Goal: Transaction & Acquisition: Purchase product/service

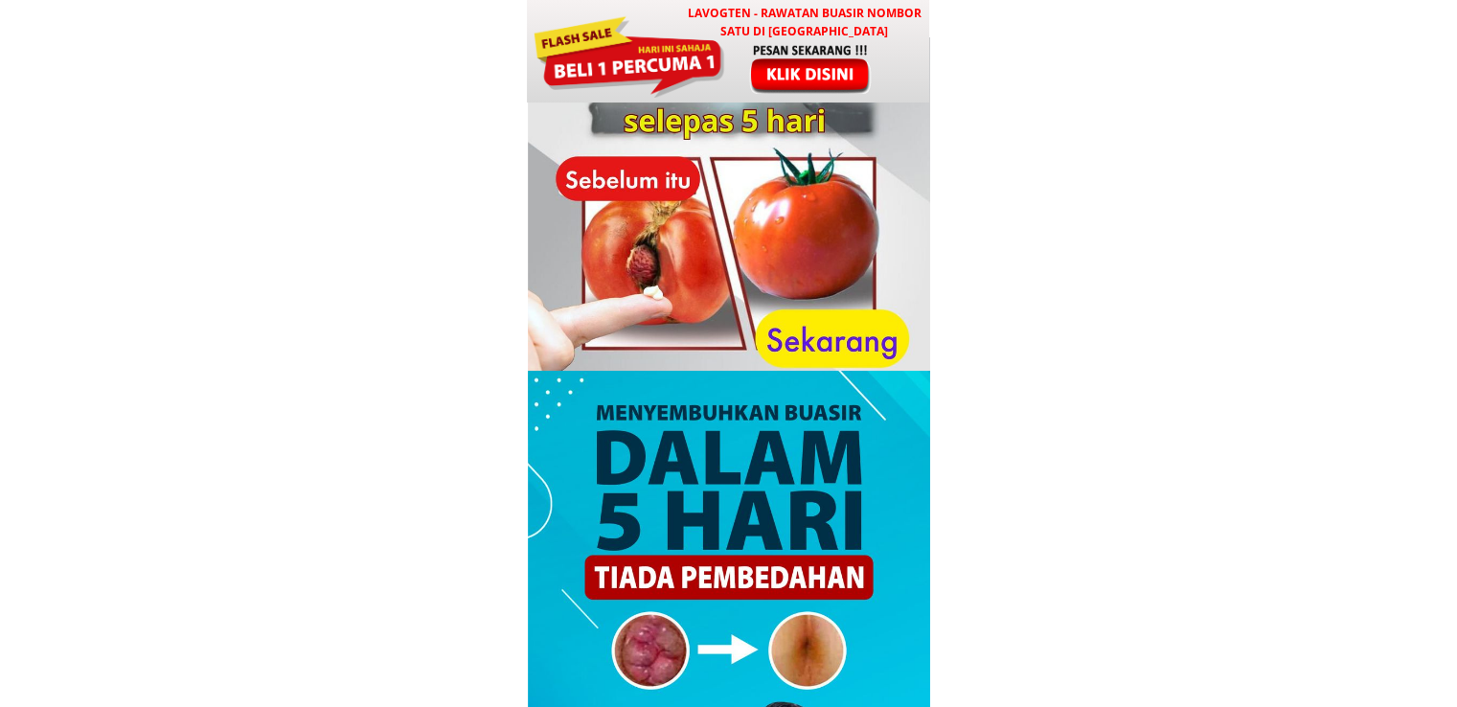
click at [699, 33] on h3 "LAVOGTEN - Rawatan Buasir Nombor Satu di [GEOGRAPHIC_DATA]" at bounding box center [804, 22] width 252 height 36
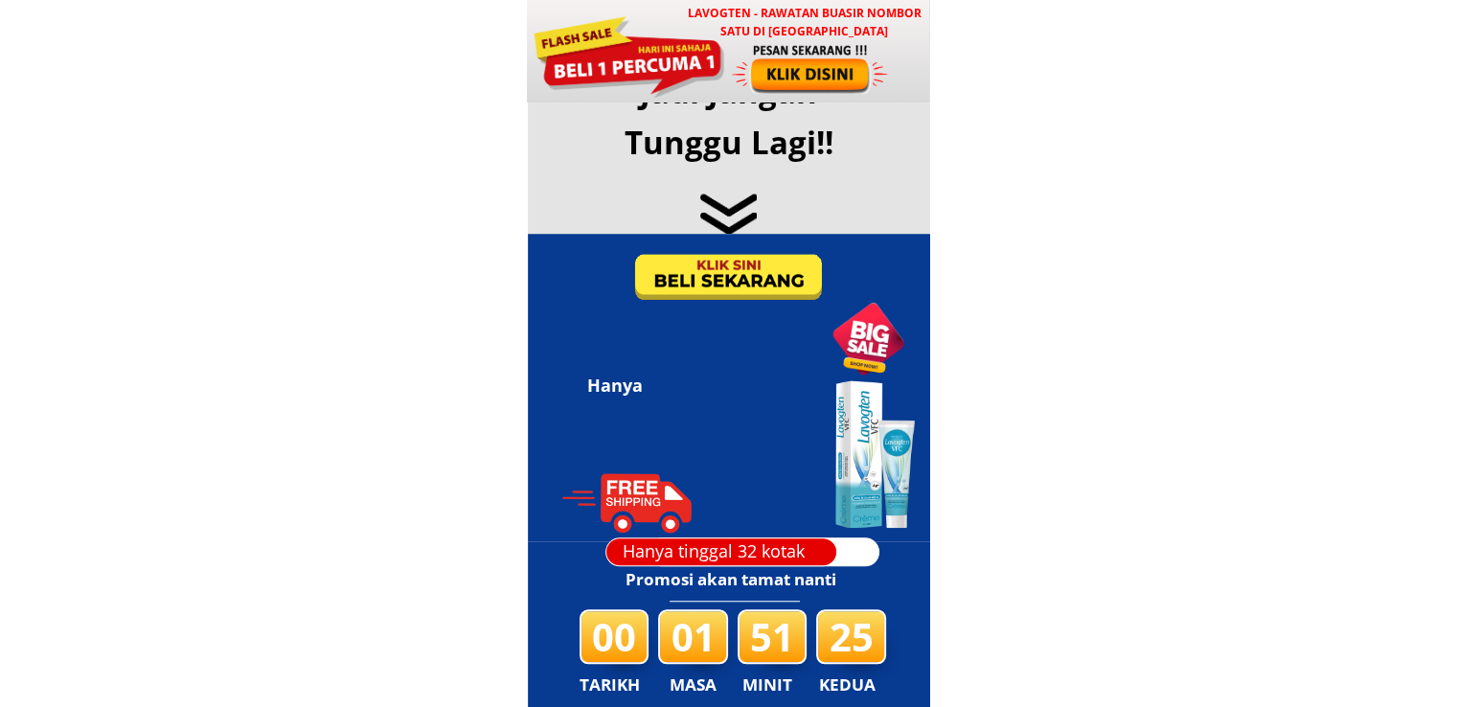
scroll to position [9239, 0]
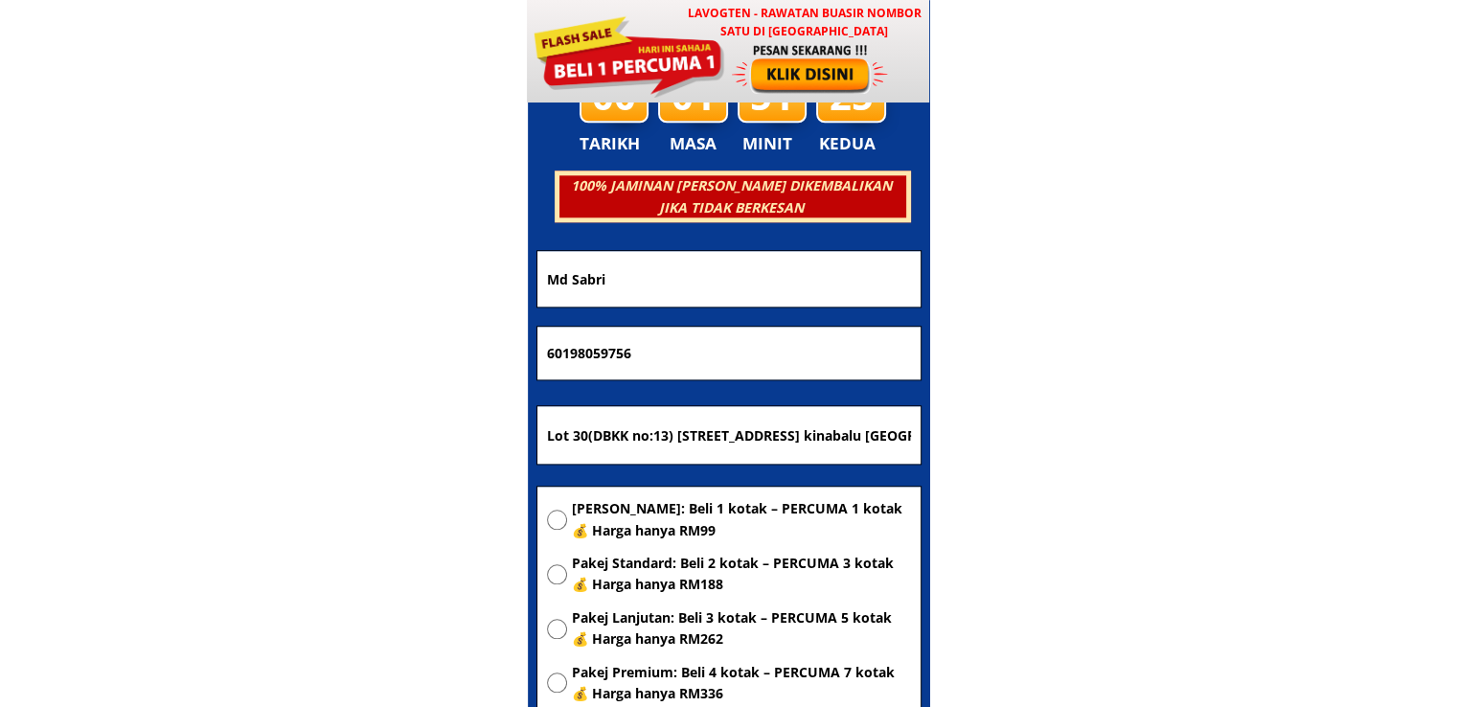
click at [782, 426] on input "Lot 30(DBKK no:13) jalan 1F industrial zon 4,(IZA) kkip selatan,kota kinabalu i…" at bounding box center [729, 434] width 374 height 57
paste input "877 jalan perak kanan kampung bukit changgang 42700 Banting kuala langat selang…"
type input "[STREET_ADDRESS][GEOGRAPHIC_DATA]"
click at [728, 504] on span "[PERSON_NAME]: Beli 1 kotak – PERCUMA 1 kotak 💰 Harga hanya RM99" at bounding box center [741, 519] width 339 height 43
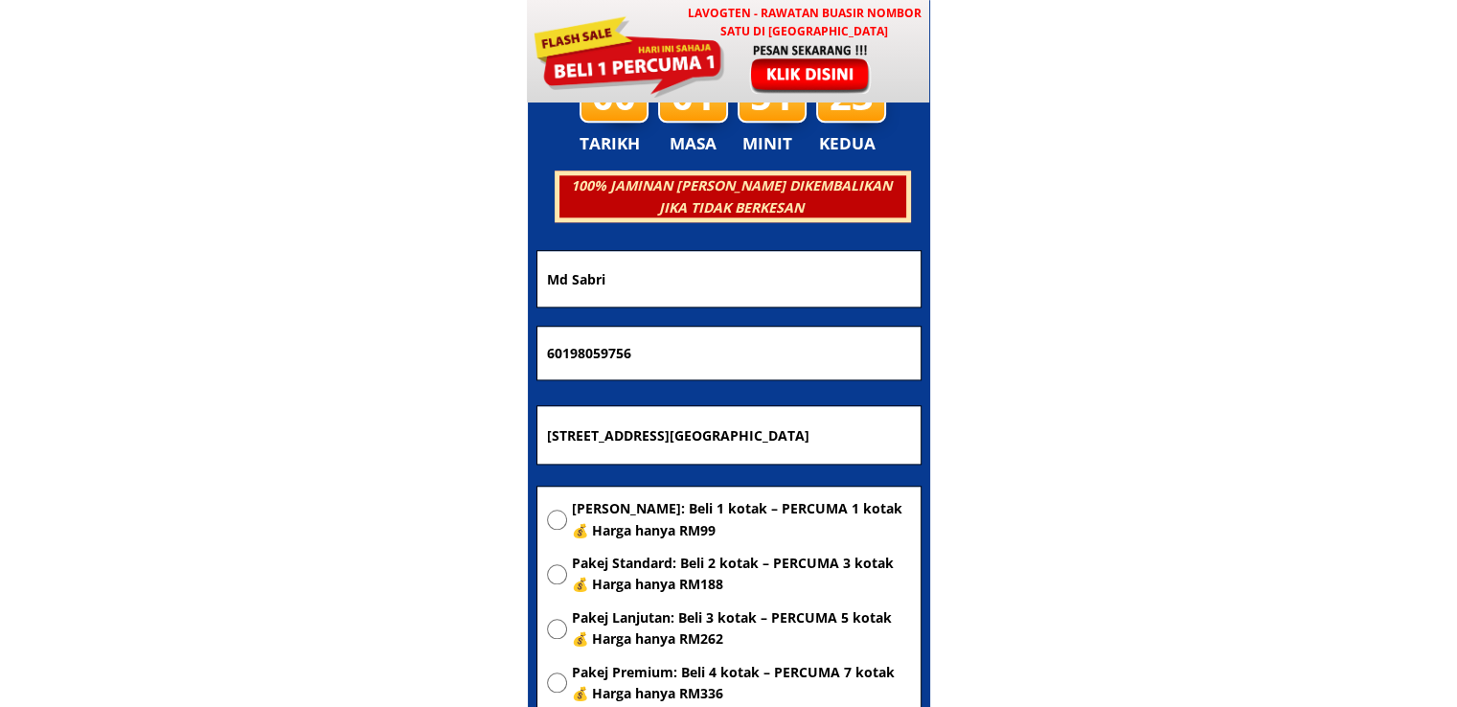
radio input "true"
drag, startPoint x: 704, startPoint y: 368, endPoint x: 365, endPoint y: 380, distance: 339.4
click at [365, 380] on body "LAVOGTEN - Rawatan Buasir Nombor Satu di Malaysia Dengarkan pengalaman hebat pe…" at bounding box center [728, 549] width 1457 height 19577
paste input "0136082204"
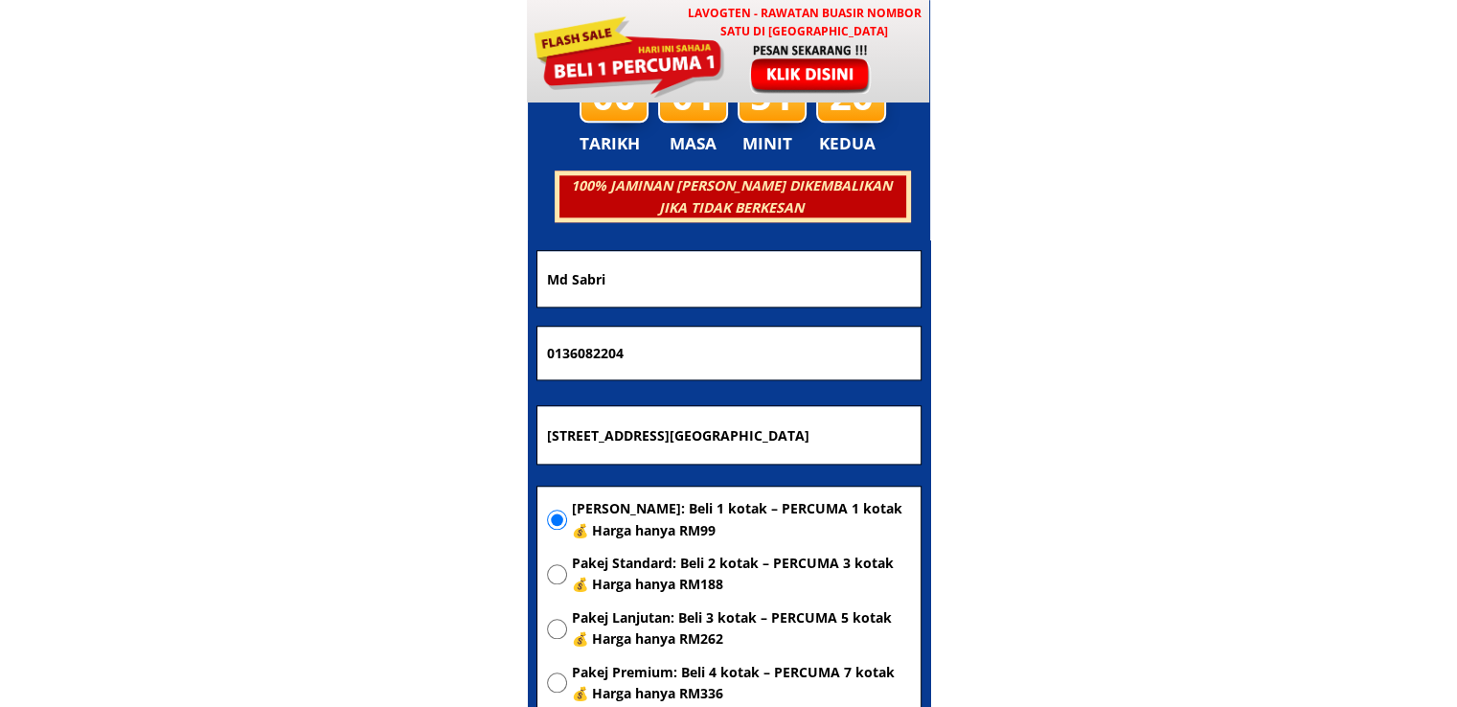
type input "0136082204"
drag, startPoint x: 672, startPoint y: 280, endPoint x: 405, endPoint y: 293, distance: 266.7
click at [452, 290] on body "LAVOGTEN - Rawatan Buasir Nombor Satu di Malaysia Dengarkan pengalaman hebat pe…" at bounding box center [728, 549] width 1457 height 19577
paste input "USLIAH"
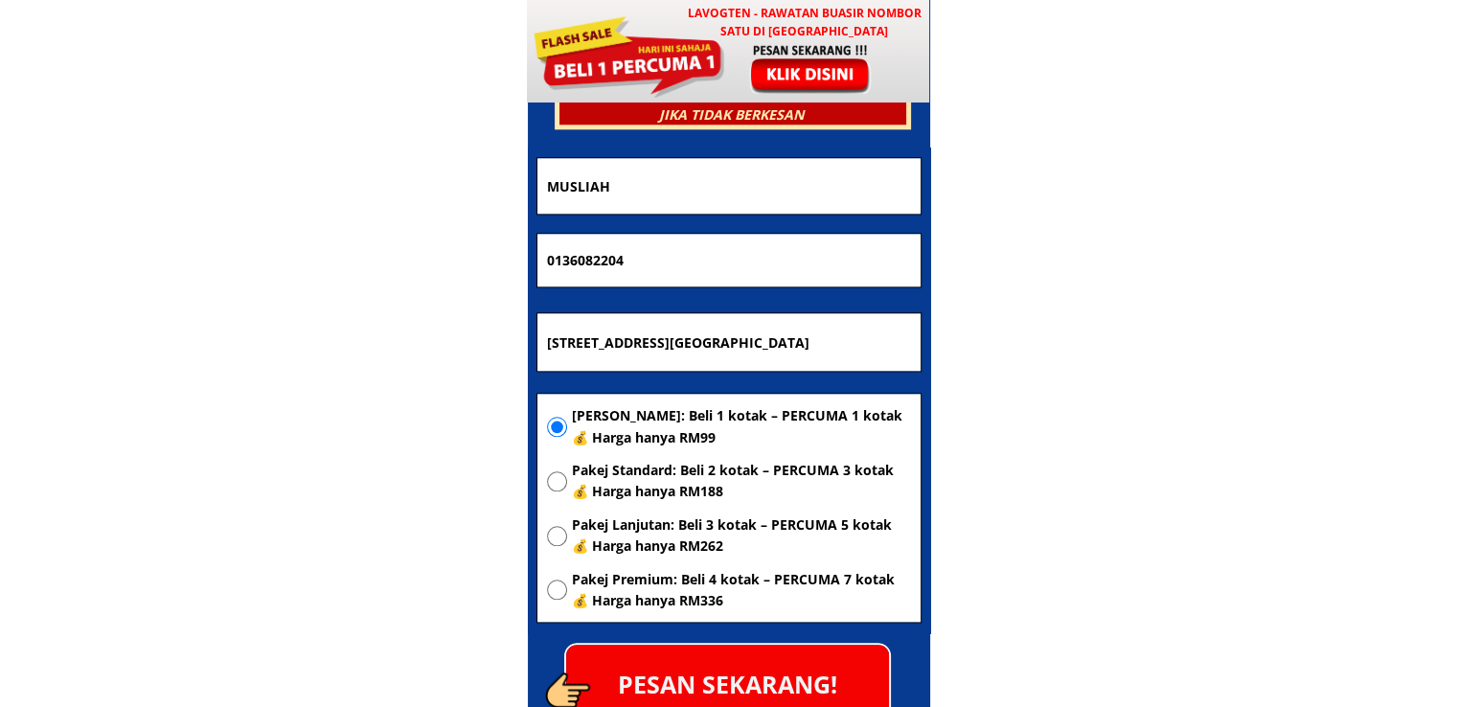
scroll to position [9431, 0]
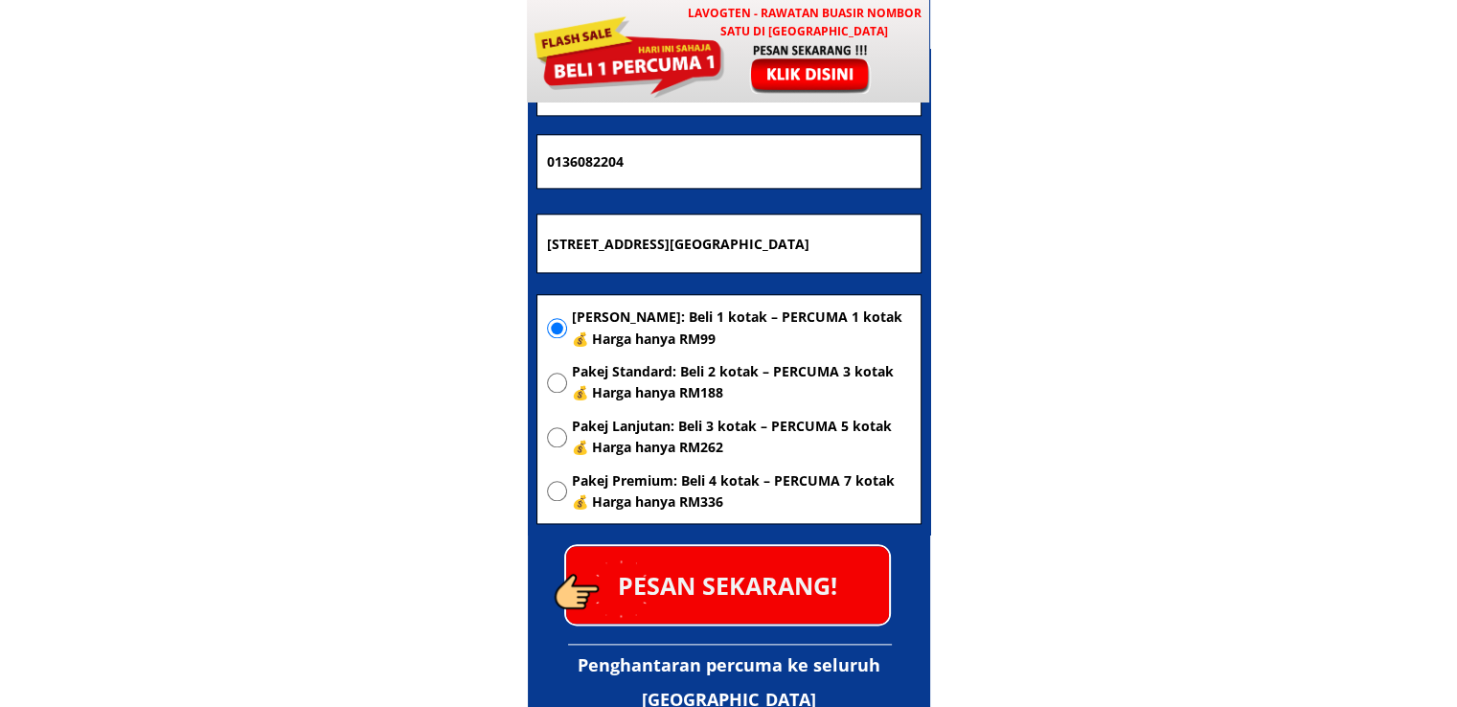
type input "MUSLIAH"
click at [799, 564] on p "PESAN SEKARANG!" at bounding box center [727, 585] width 323 height 78
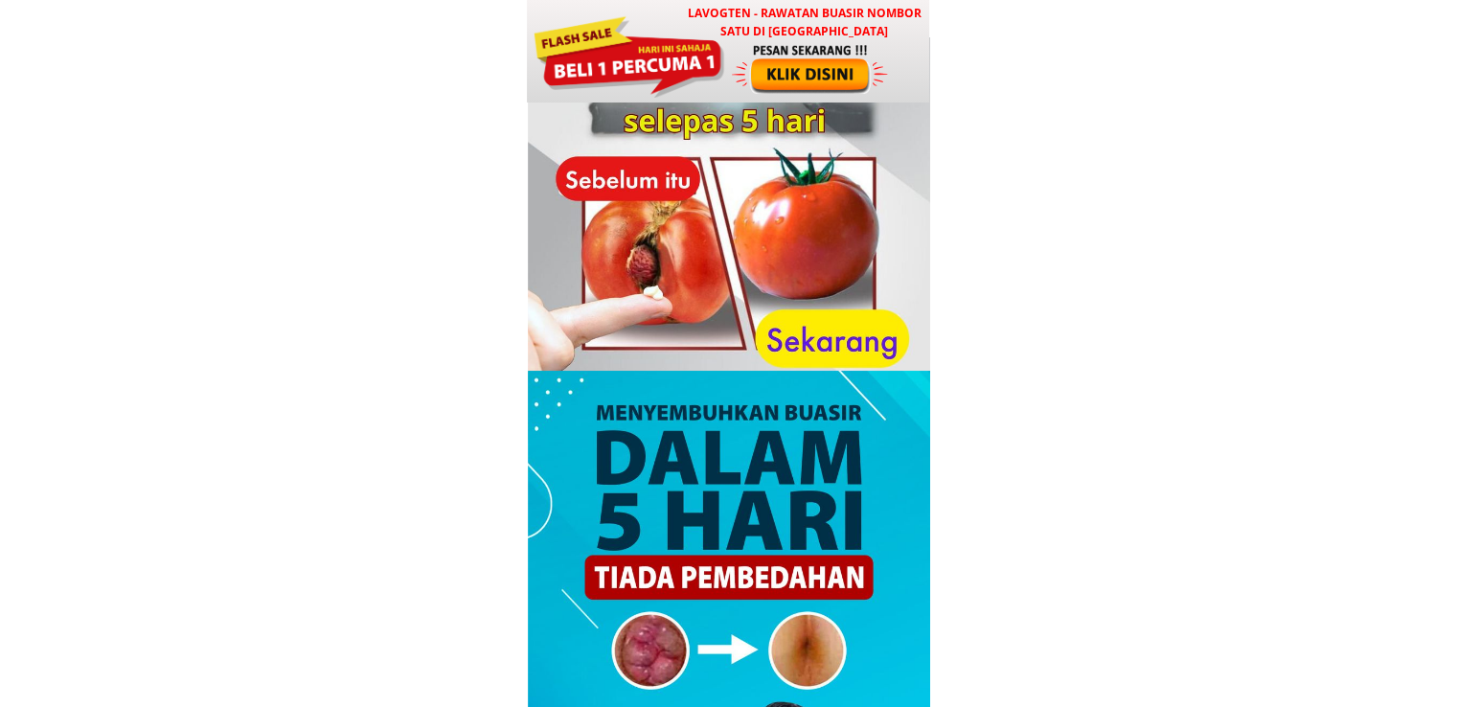
click at [735, 64] on div at bounding box center [811, 68] width 159 height 53
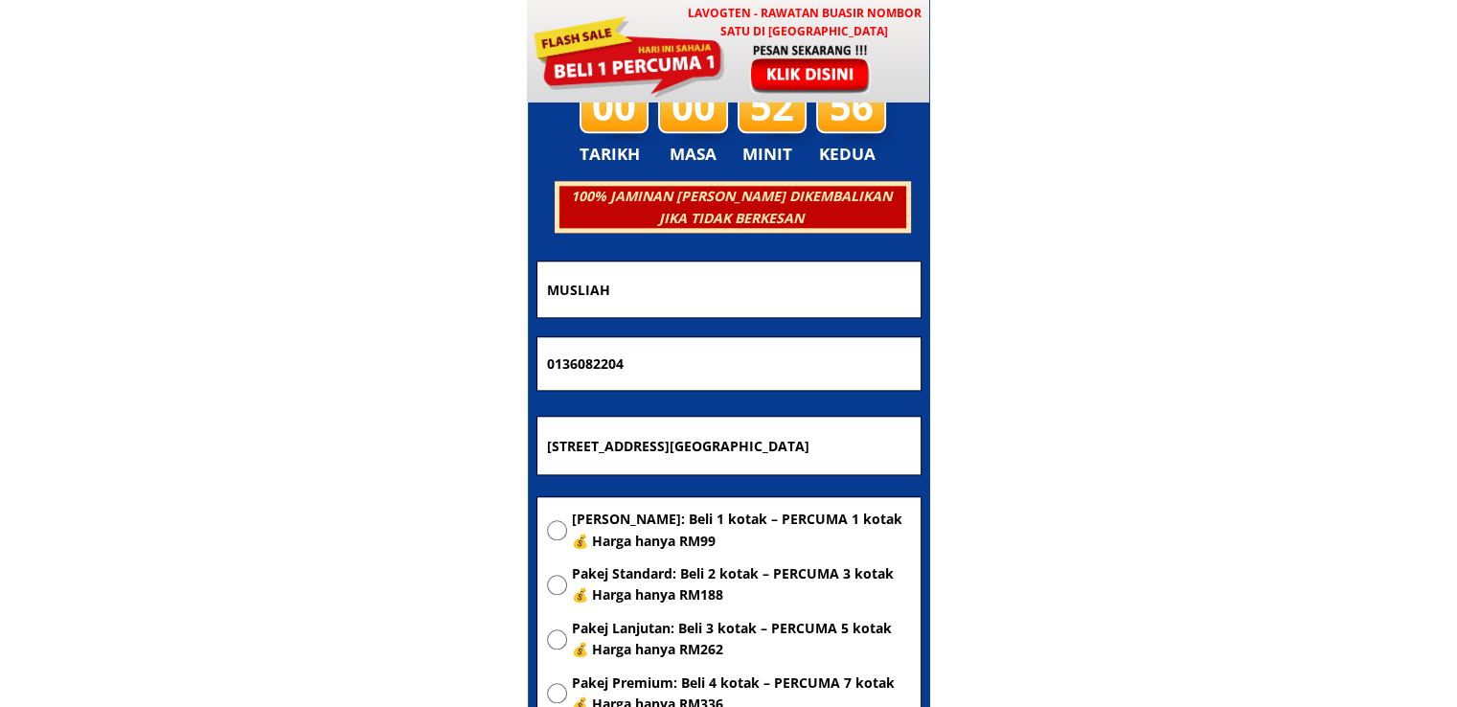
scroll to position [9239, 0]
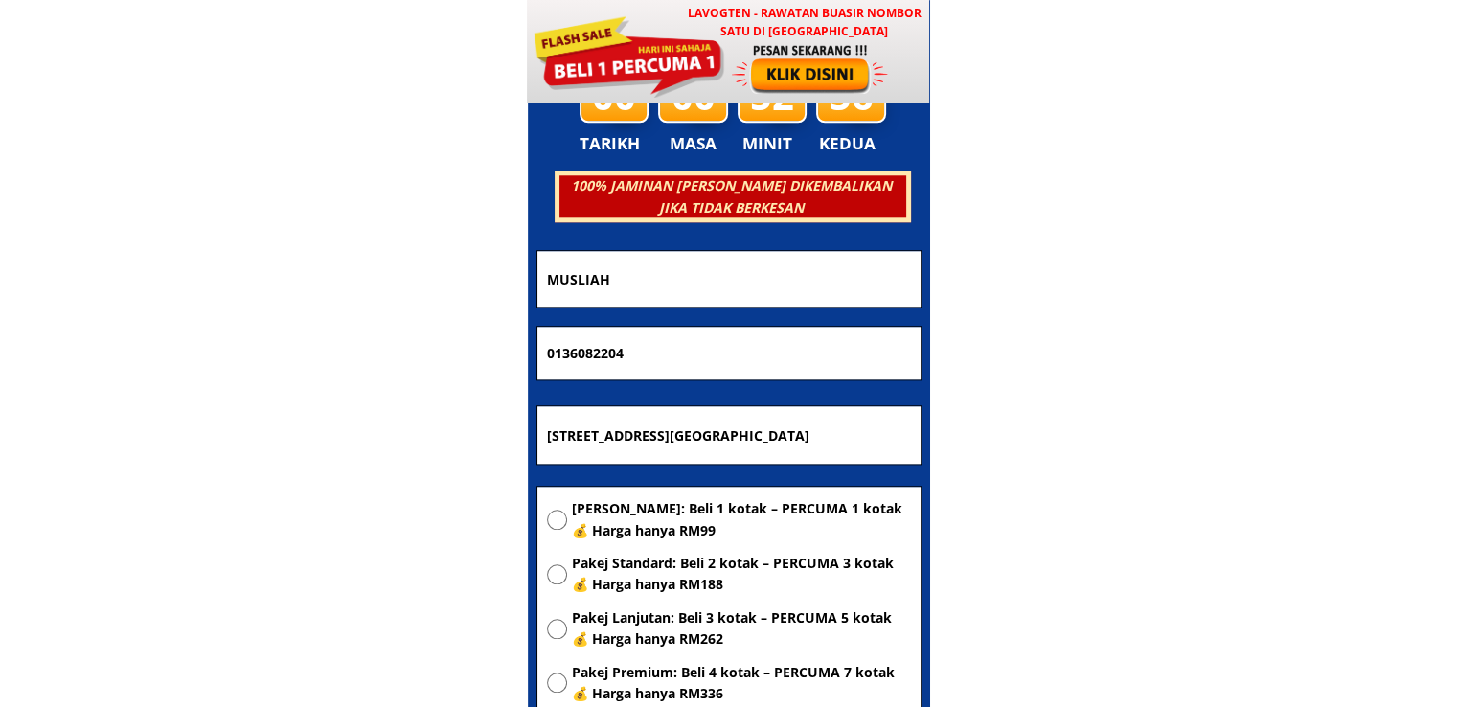
click at [720, 507] on span "[PERSON_NAME]: Beli 1 kotak – PERCUMA 1 kotak 💰 Harga hanya RM99" at bounding box center [741, 519] width 339 height 43
radio input "true"
click at [770, 440] on input "[STREET_ADDRESS][GEOGRAPHIC_DATA]" at bounding box center [729, 434] width 374 height 57
paste input "No4c, [GEOGRAPHIC_DATA], mukim [GEOGRAPHIC_DATA], 06700, [GEOGRAPHIC_DATA], [GE…"
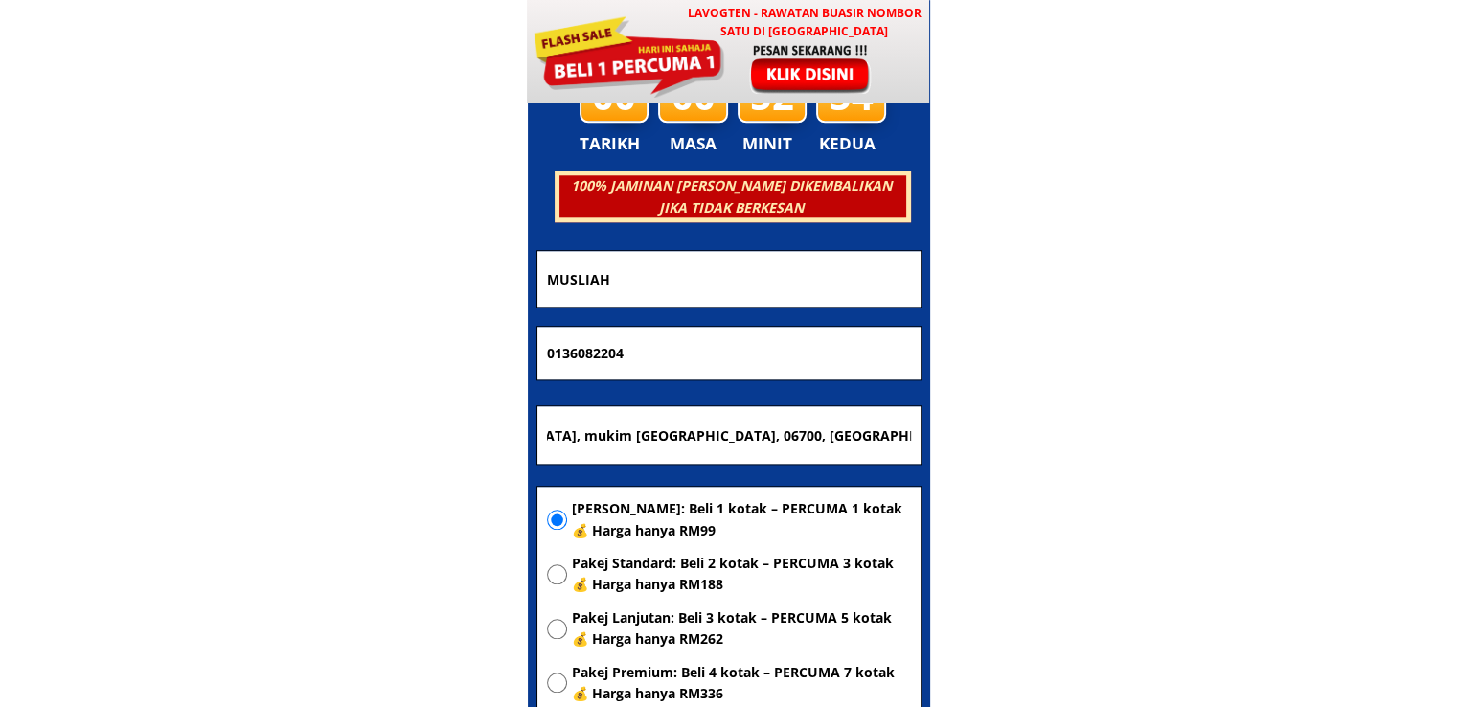
type input "No4c, [GEOGRAPHIC_DATA], mukim [GEOGRAPHIC_DATA], 06700, [GEOGRAPHIC_DATA], [GE…"
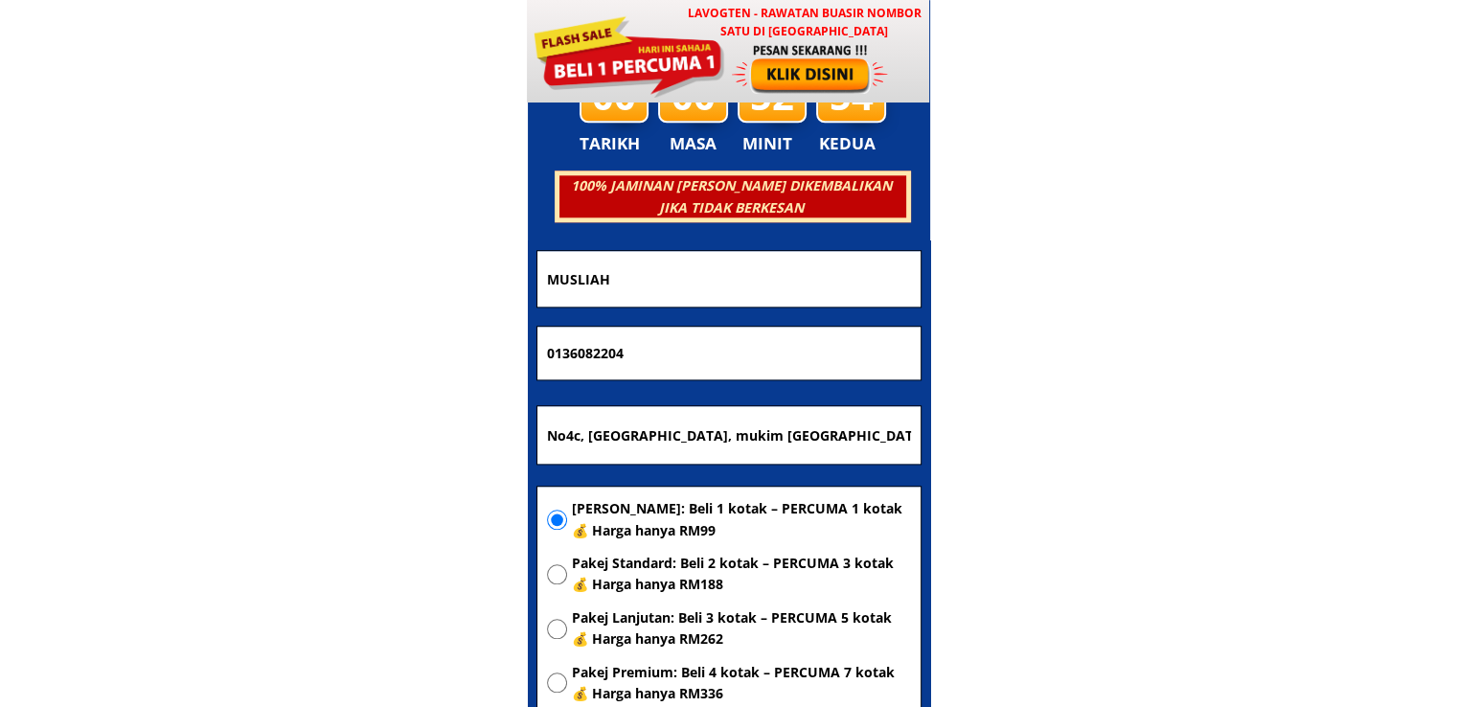
drag, startPoint x: 704, startPoint y: 346, endPoint x: 363, endPoint y: 369, distance: 341.9
click at [363, 369] on body "LAVOGTEN - Rawatan Buasir Nombor Satu di [GEOGRAPHIC_DATA] Dengarkan pengalaman…" at bounding box center [728, 549] width 1457 height 19577
paste input "94338682"
type input "0194338682"
drag, startPoint x: 714, startPoint y: 276, endPoint x: 424, endPoint y: 291, distance: 290.7
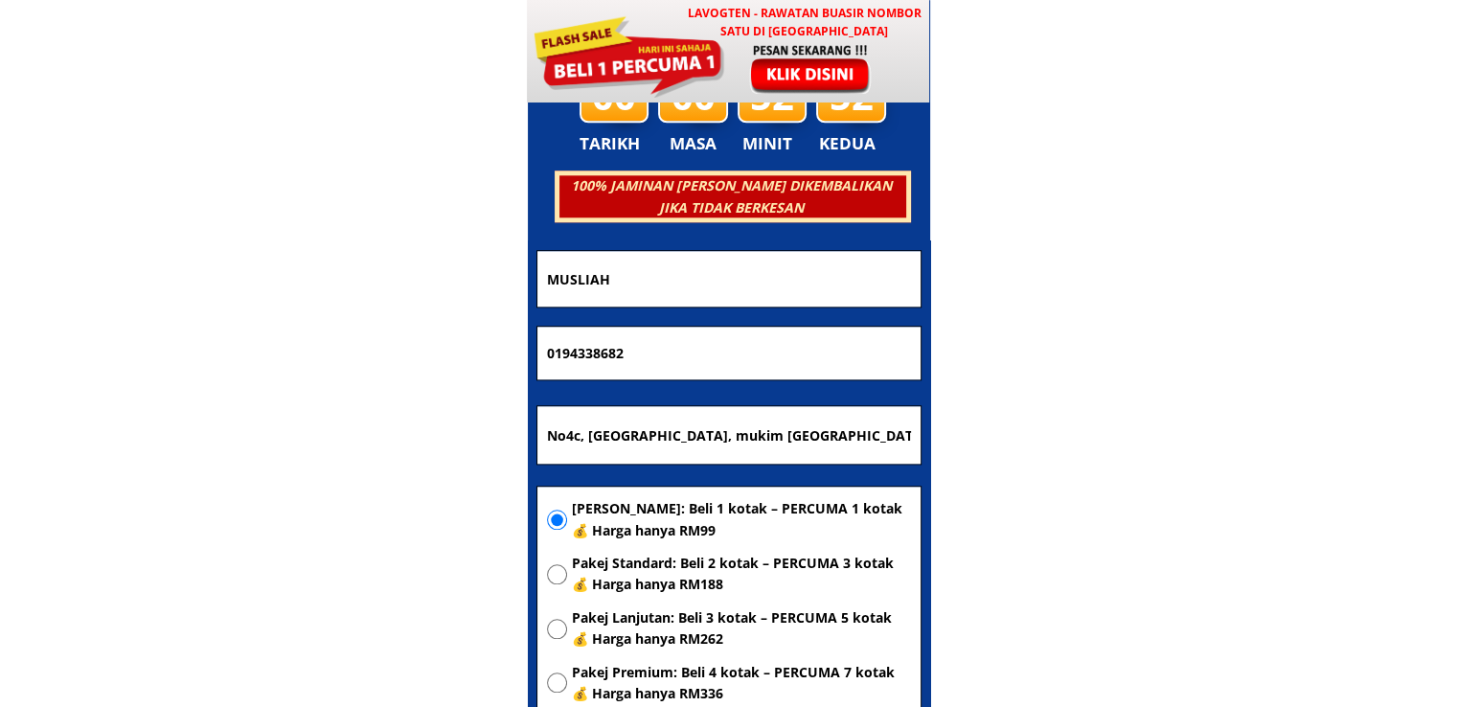
click at [450, 288] on body "LAVOGTEN - Rawatan Buasir Nombor Satu di [GEOGRAPHIC_DATA] Dengarkan pengalaman…" at bounding box center [728, 549] width 1457 height 19577
paste input "[PERSON_NAME]"
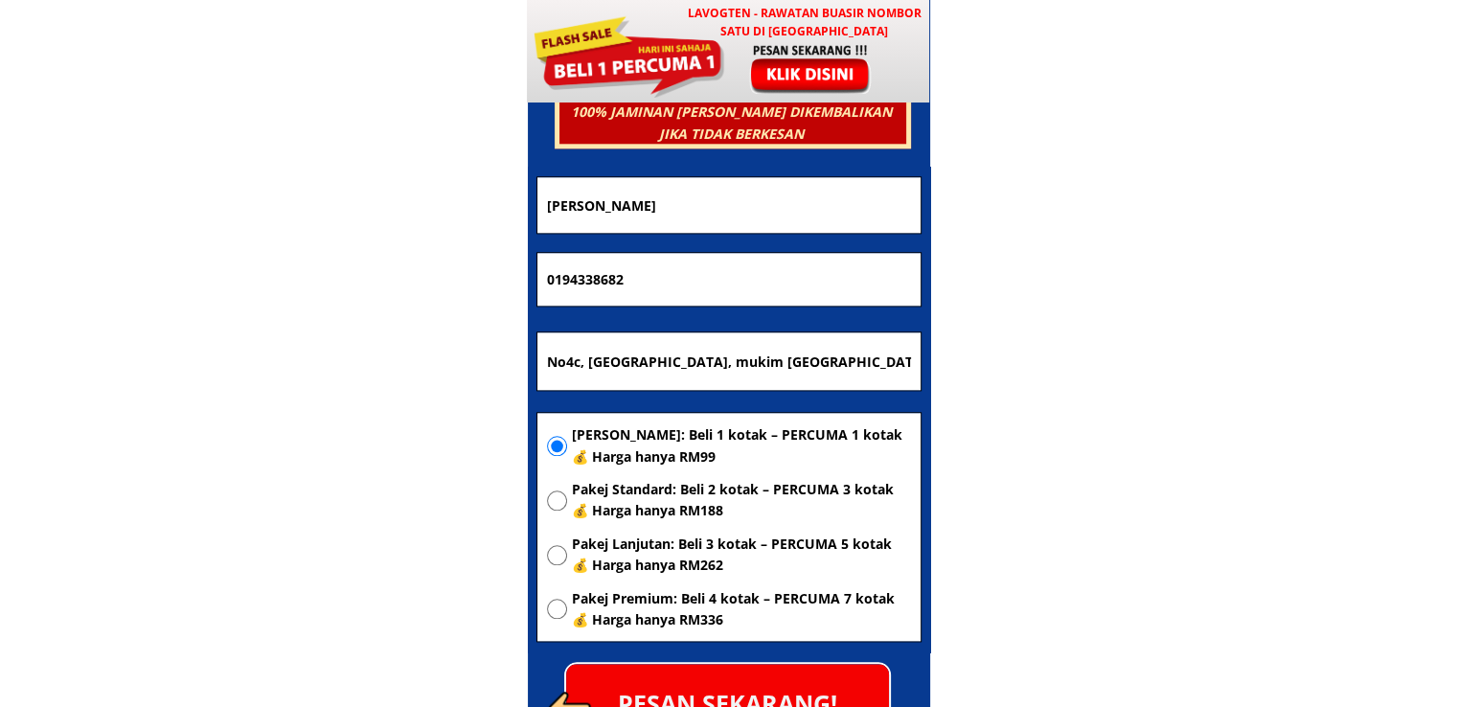
scroll to position [9526, 0]
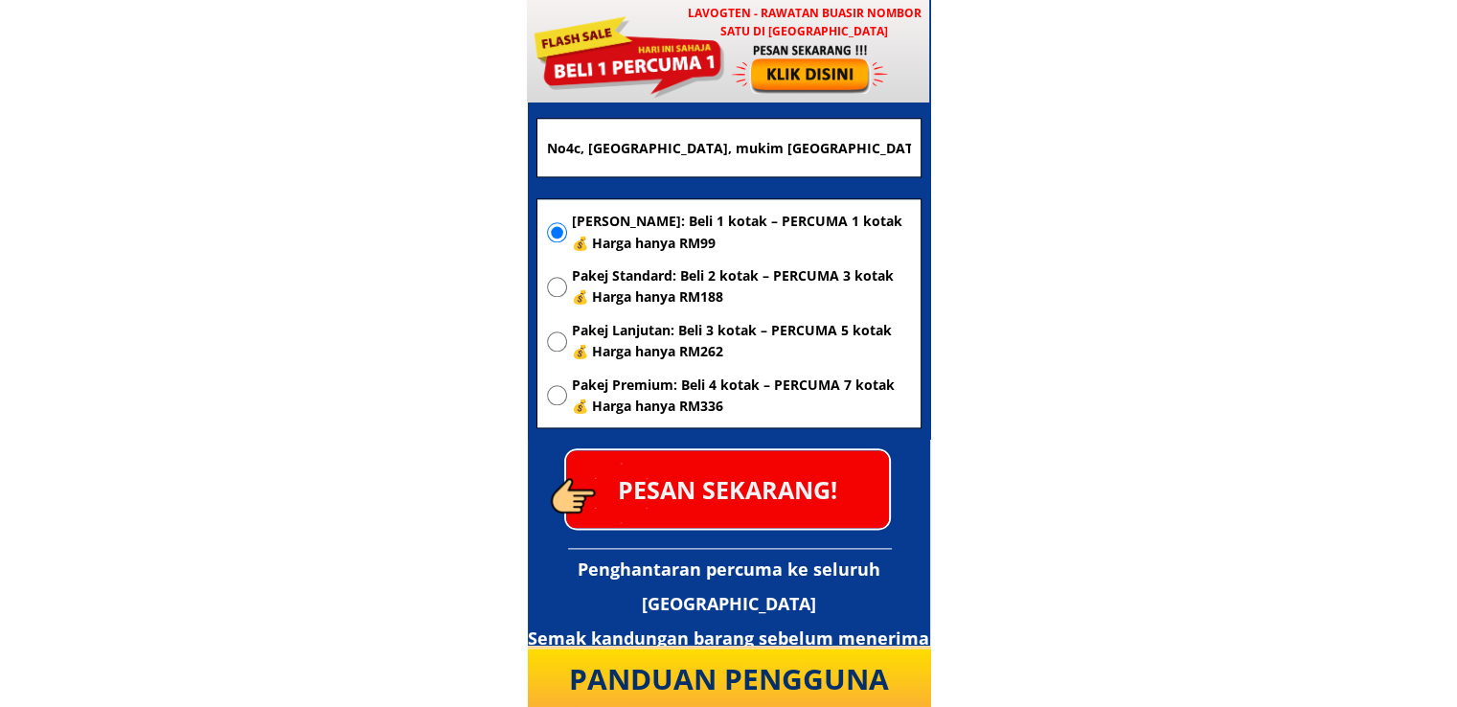
type input "[PERSON_NAME]"
click at [786, 503] on p "PESAN SEKARANG!" at bounding box center [727, 489] width 323 height 78
